Goal: Task Accomplishment & Management: Manage account settings

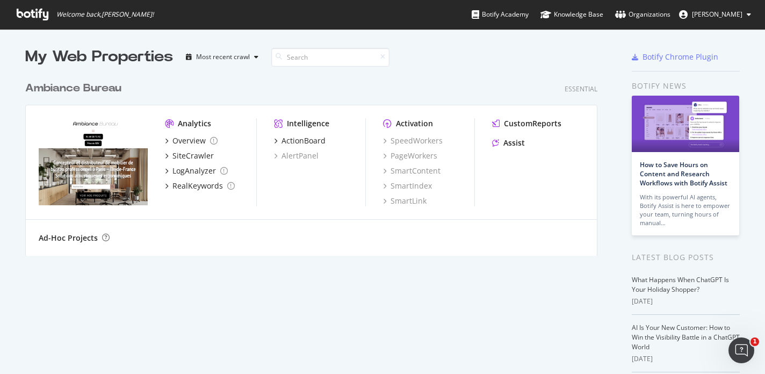
click at [82, 236] on div "Ad-Hoc Projects" at bounding box center [68, 238] width 59 height 11
click at [719, 13] on span "mimoso melanie" at bounding box center [717, 14] width 50 height 9
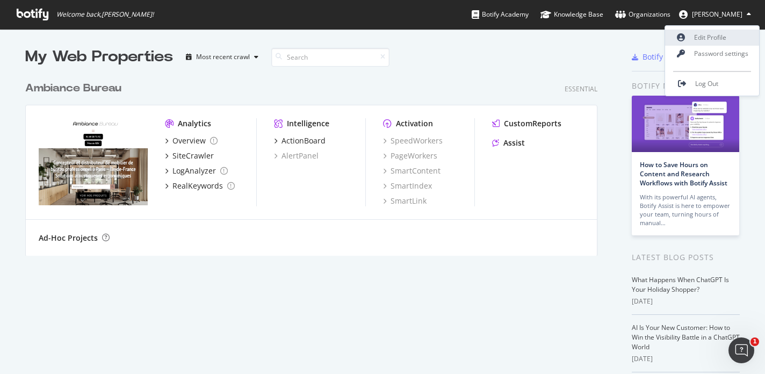
click at [710, 34] on link "Edit Profile" at bounding box center [712, 38] width 94 height 16
